Goal: Check status: Check status

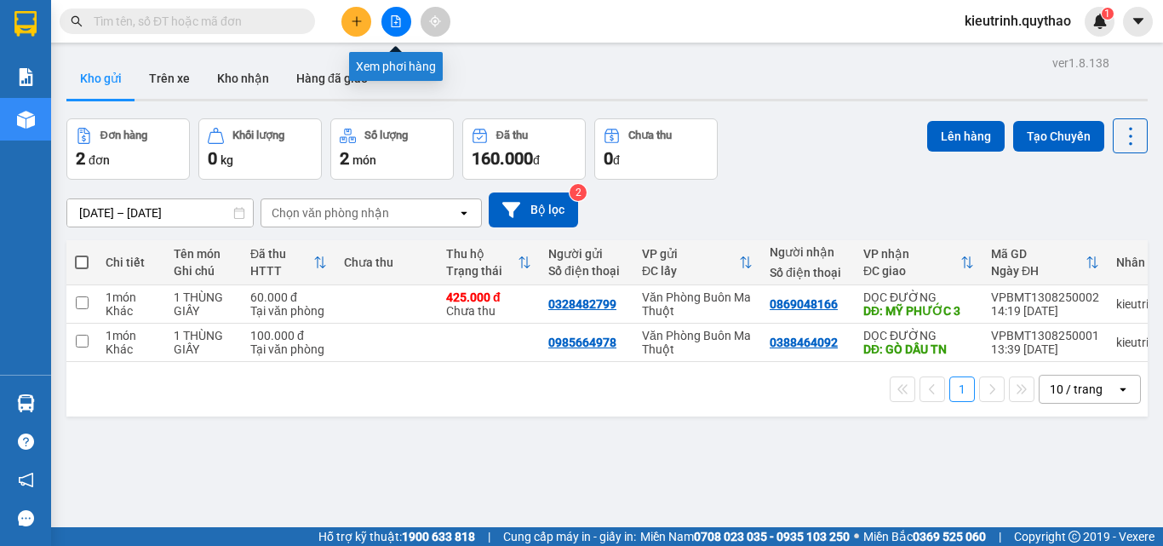
click at [403, 14] on button at bounding box center [397, 22] width 30 height 30
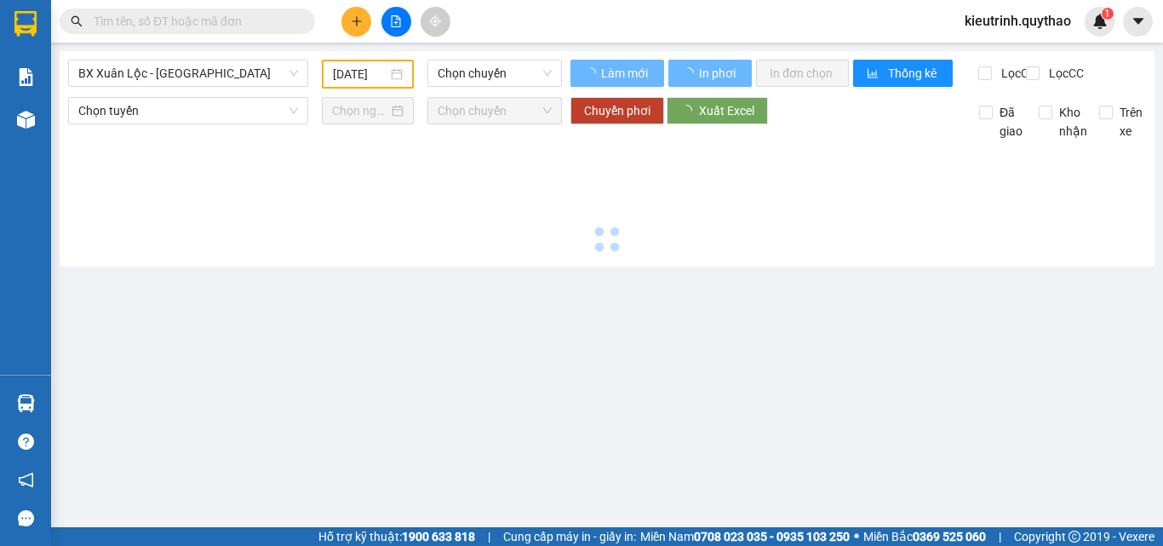
type input "[DATE]"
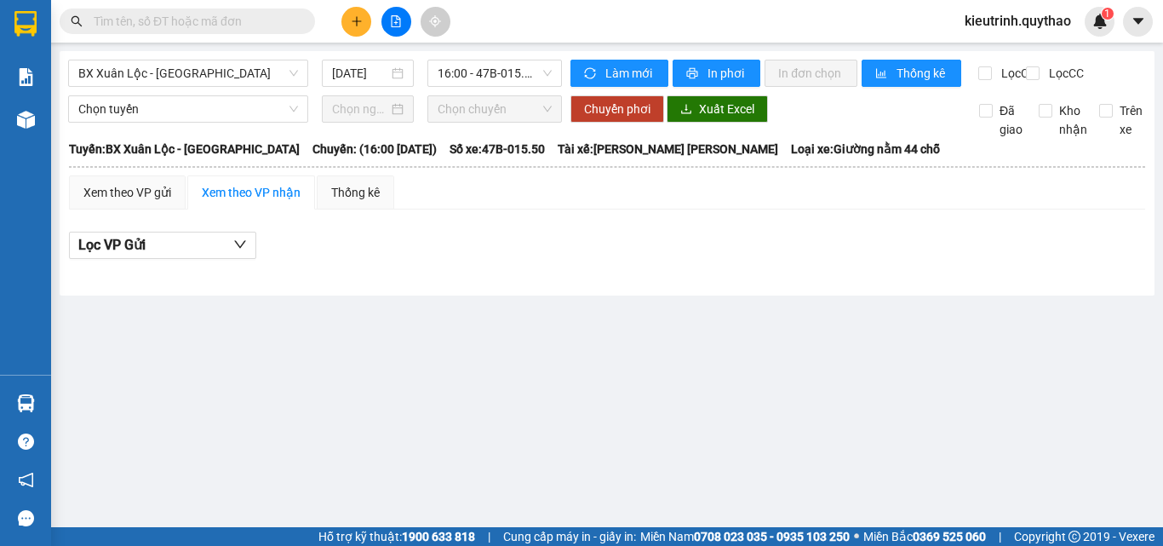
click at [255, 14] on input "text" at bounding box center [194, 21] width 201 height 19
paste input "0359471855"
type input "0359471855"
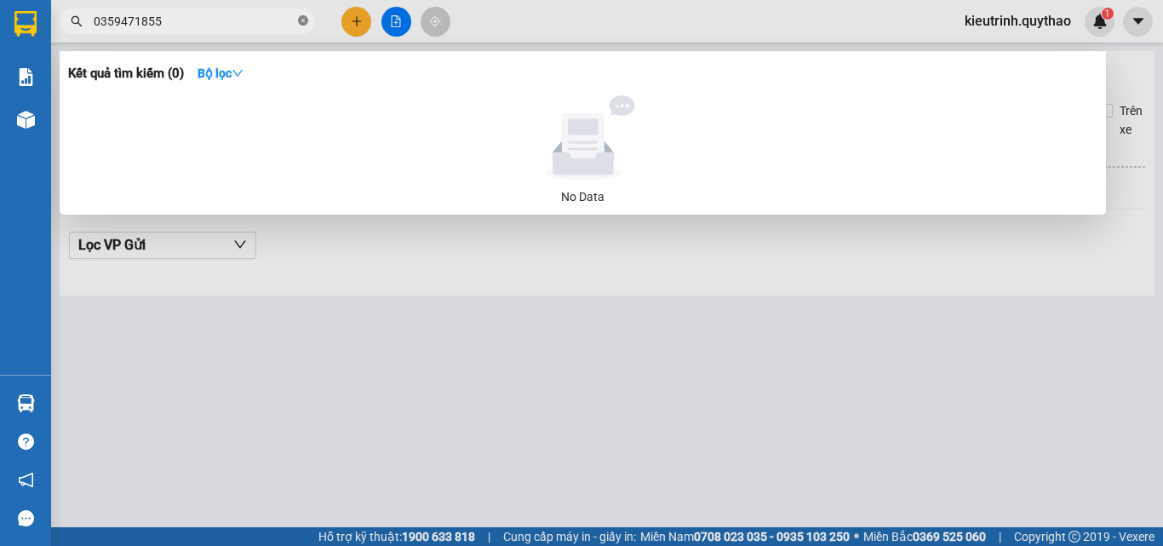
click at [306, 20] on icon "close-circle" at bounding box center [303, 20] width 10 height 10
